Goal: Navigation & Orientation: Find specific page/section

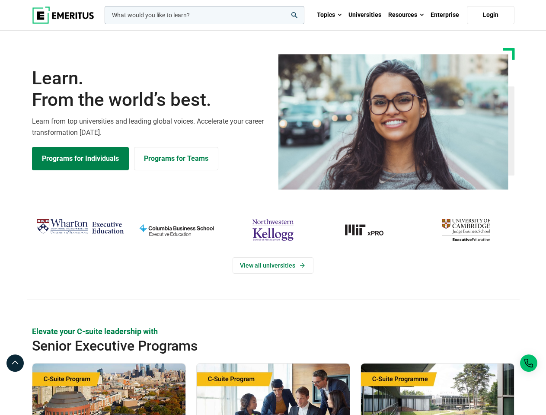
click at [273, 208] on div "View all universities" at bounding box center [273, 258] width 557 height 136
click at [205, 15] on input "woocommerce-product-search-field-0" at bounding box center [205, 15] width 200 height 18
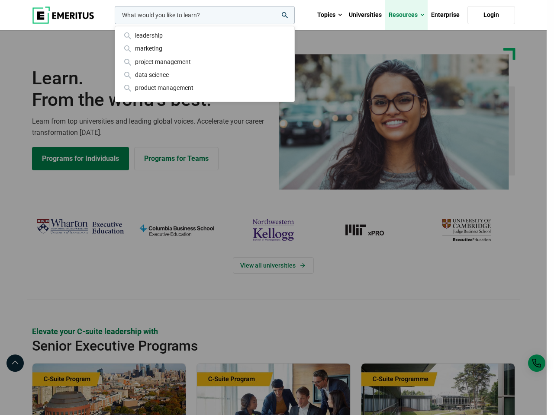
click at [406, 15] on link "Resources" at bounding box center [406, 15] width 42 height 30
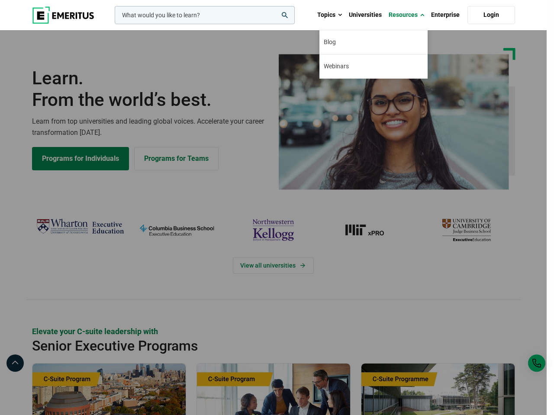
click at [113, 24] on div "leadership marketing project management data science product management" at bounding box center [204, 15] width 182 height 18
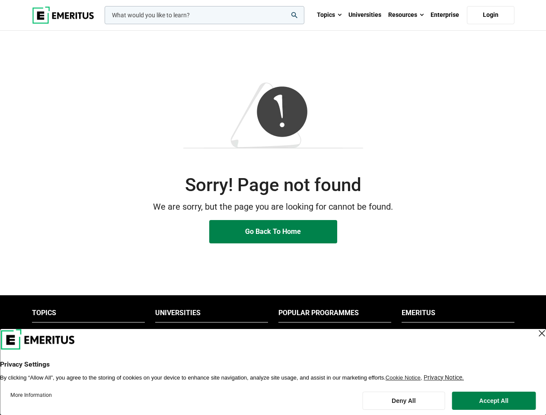
click at [273, 208] on p "We are sorry, but the page you are looking for cannot be found." at bounding box center [273, 206] width 483 height 13
click at [205, 15] on input "woocommerce-product-search-field-0" at bounding box center [205, 15] width 200 height 18
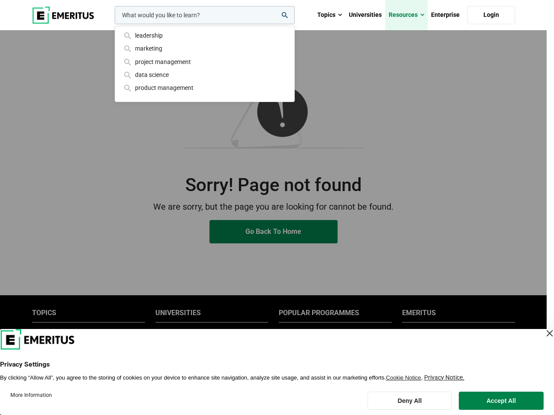
click at [406, 15] on link "Resources" at bounding box center [406, 15] width 42 height 30
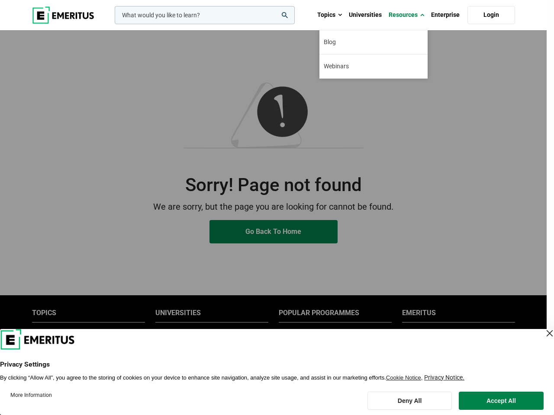
click at [211, 24] on div "leadership marketing project management data science product management" at bounding box center [204, 15] width 182 height 18
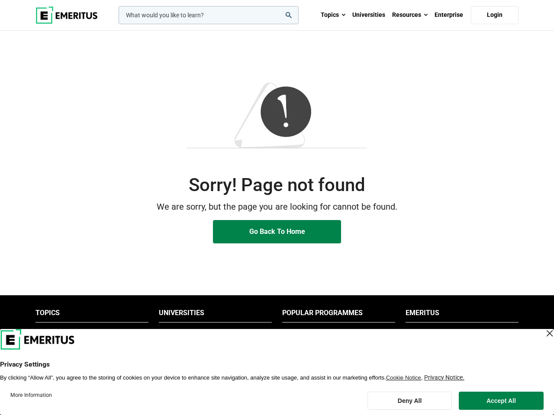
click at [335, 315] on li "Popular Programmes" at bounding box center [338, 315] width 113 height 14
click at [458, 315] on li "Emeritus" at bounding box center [461, 315] width 113 height 14
